Goal: Information Seeking & Learning: Learn about a topic

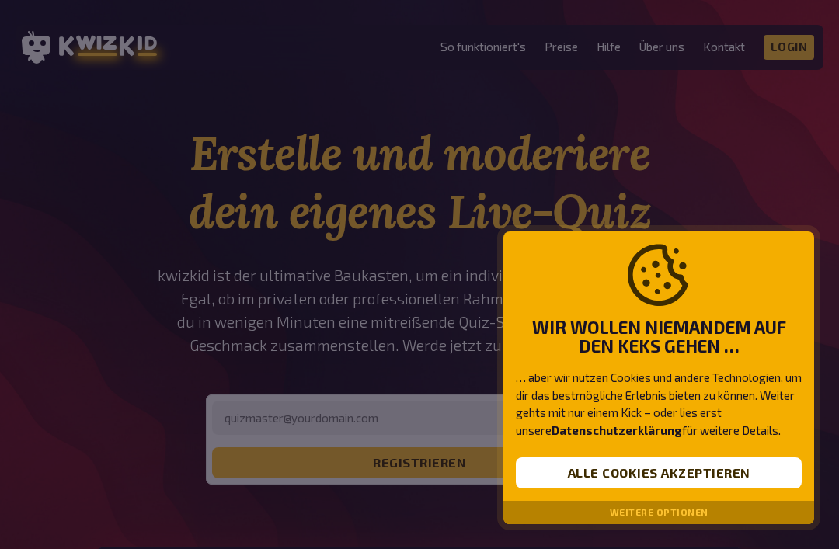
click at [716, 473] on button "Alle Cookies akzeptieren" at bounding box center [659, 473] width 286 height 31
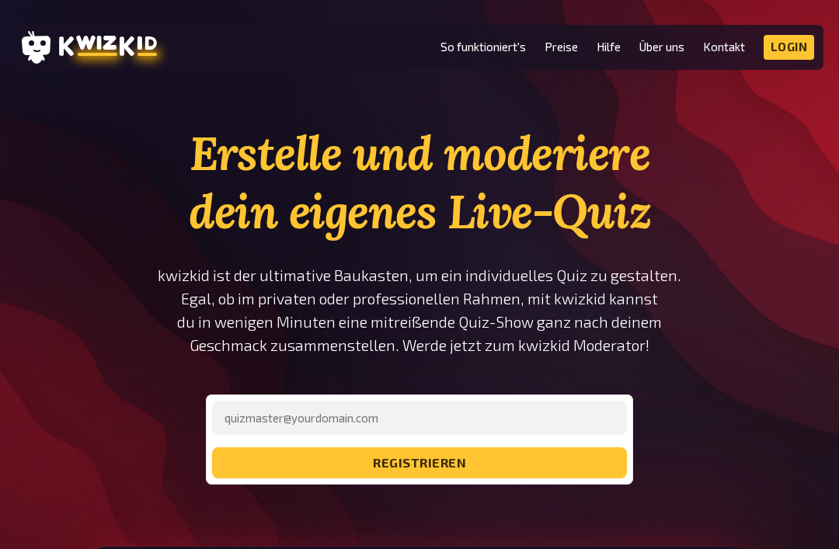
click at [561, 45] on link "Preise" at bounding box center [561, 46] width 33 height 13
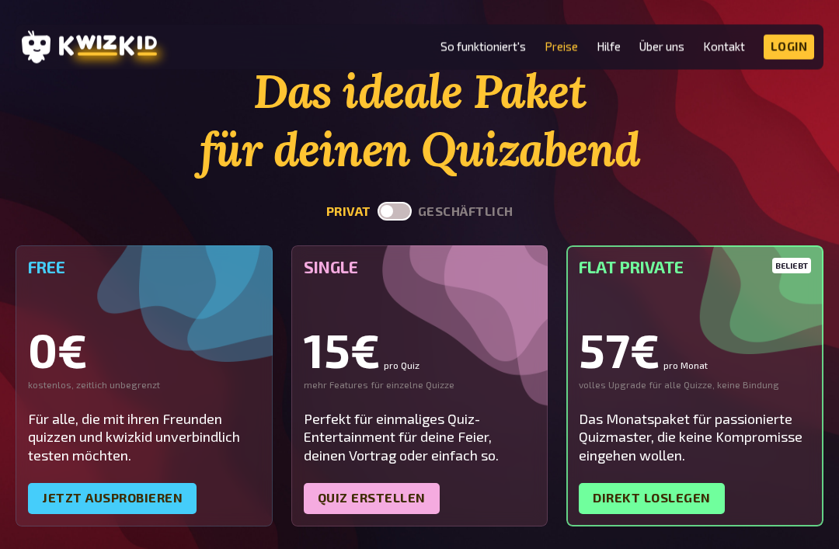
scroll to position [72, 0]
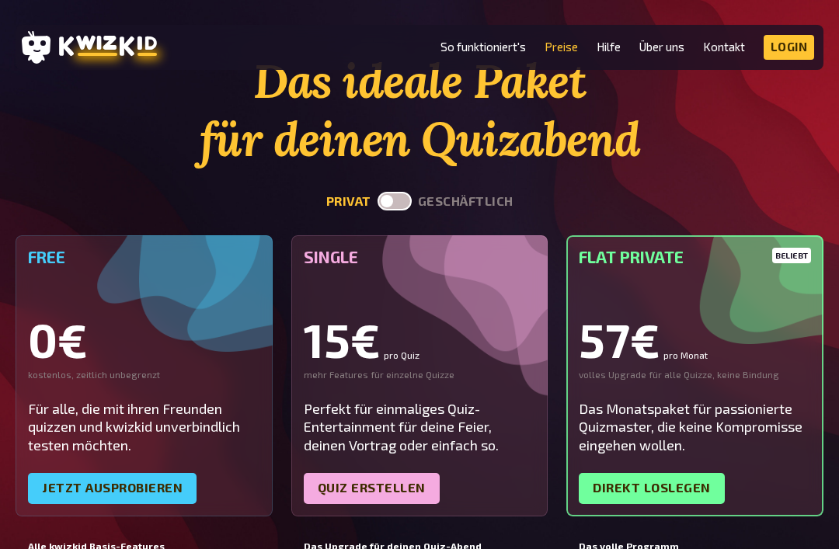
click at [398, 206] on label at bounding box center [395, 201] width 34 height 19
click at [378, 192] on input "checkbox" at bounding box center [377, 191] width 1 height 1
checkbox input "true"
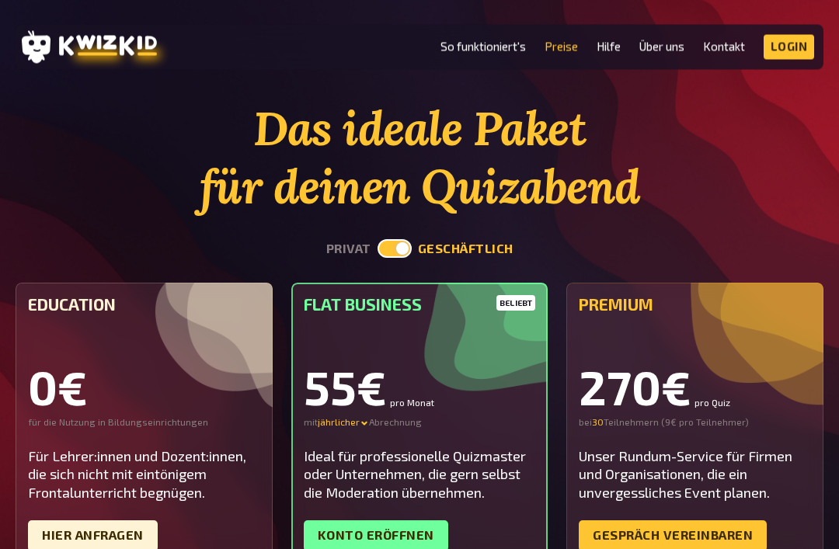
scroll to position [0, 0]
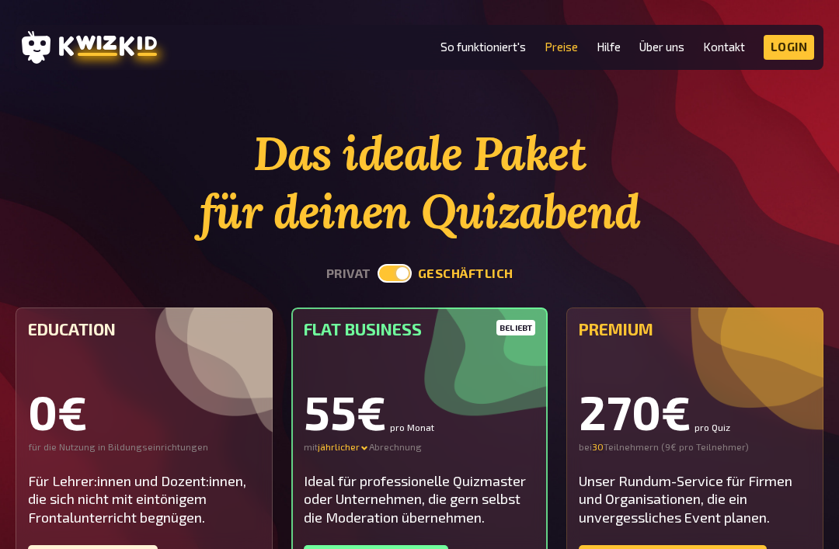
click at [490, 53] on link "So funktioniert's" at bounding box center [483, 46] width 85 height 13
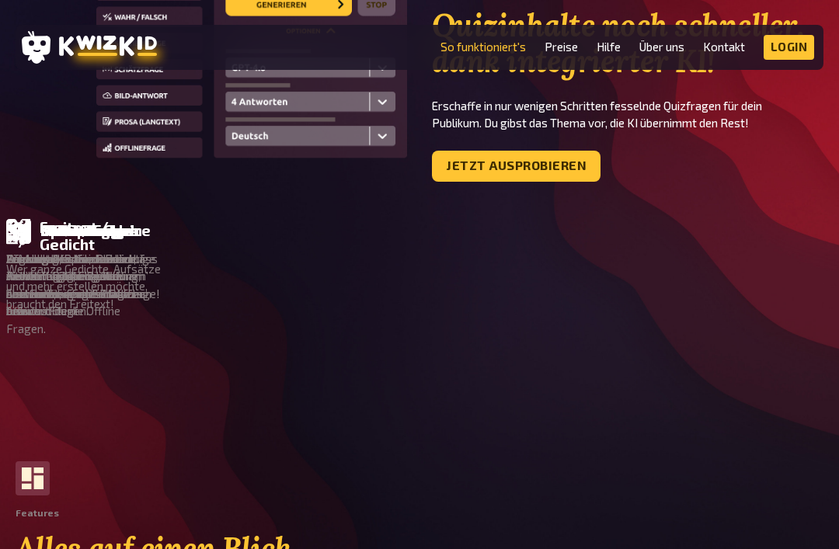
scroll to position [1051, 0]
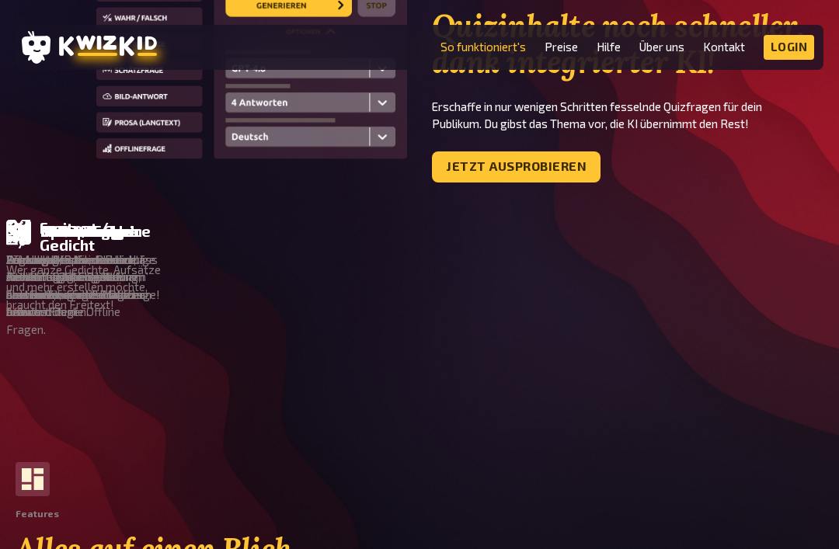
click at [535, 174] on link "Jetzt ausprobieren" at bounding box center [516, 167] width 169 height 31
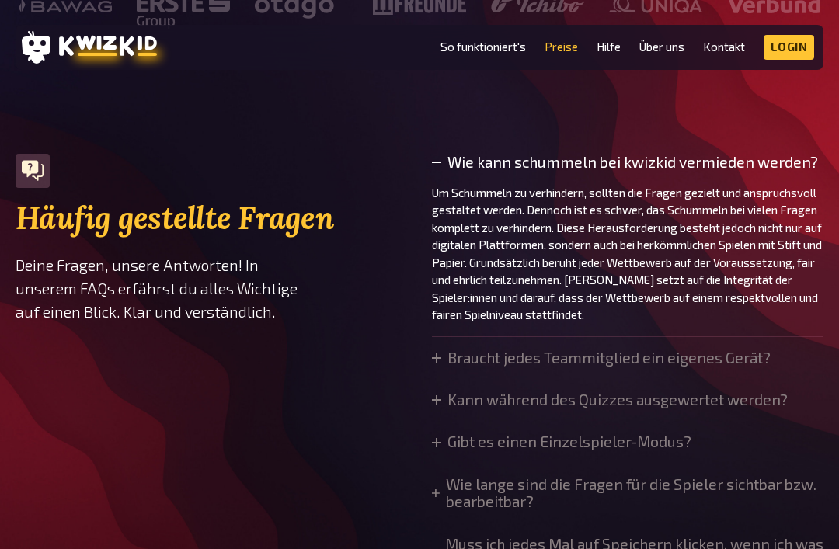
checkbox input "true"
